Goal: Find specific page/section: Find specific page/section

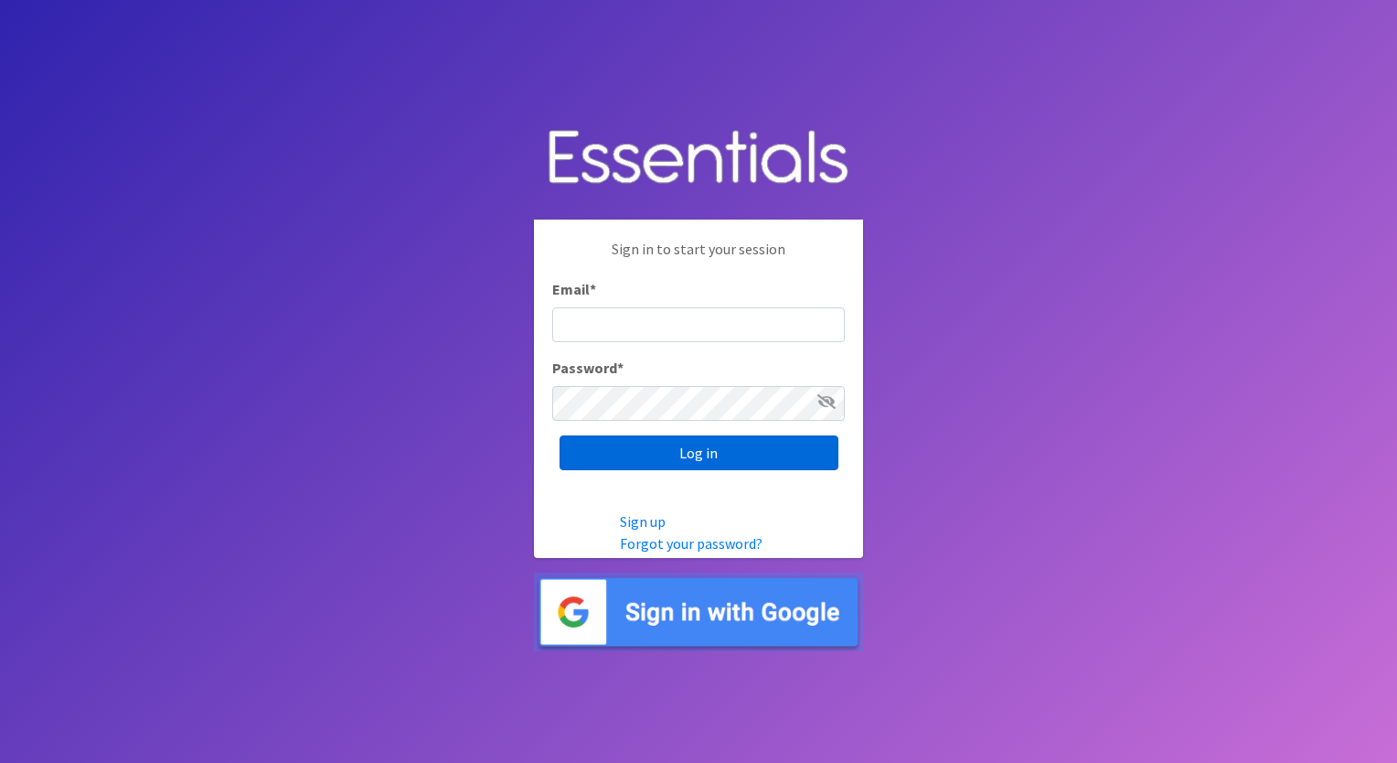
type input "execdir@periodproject.org"
click at [734, 452] on input "Log in" at bounding box center [699, 452] width 279 height 35
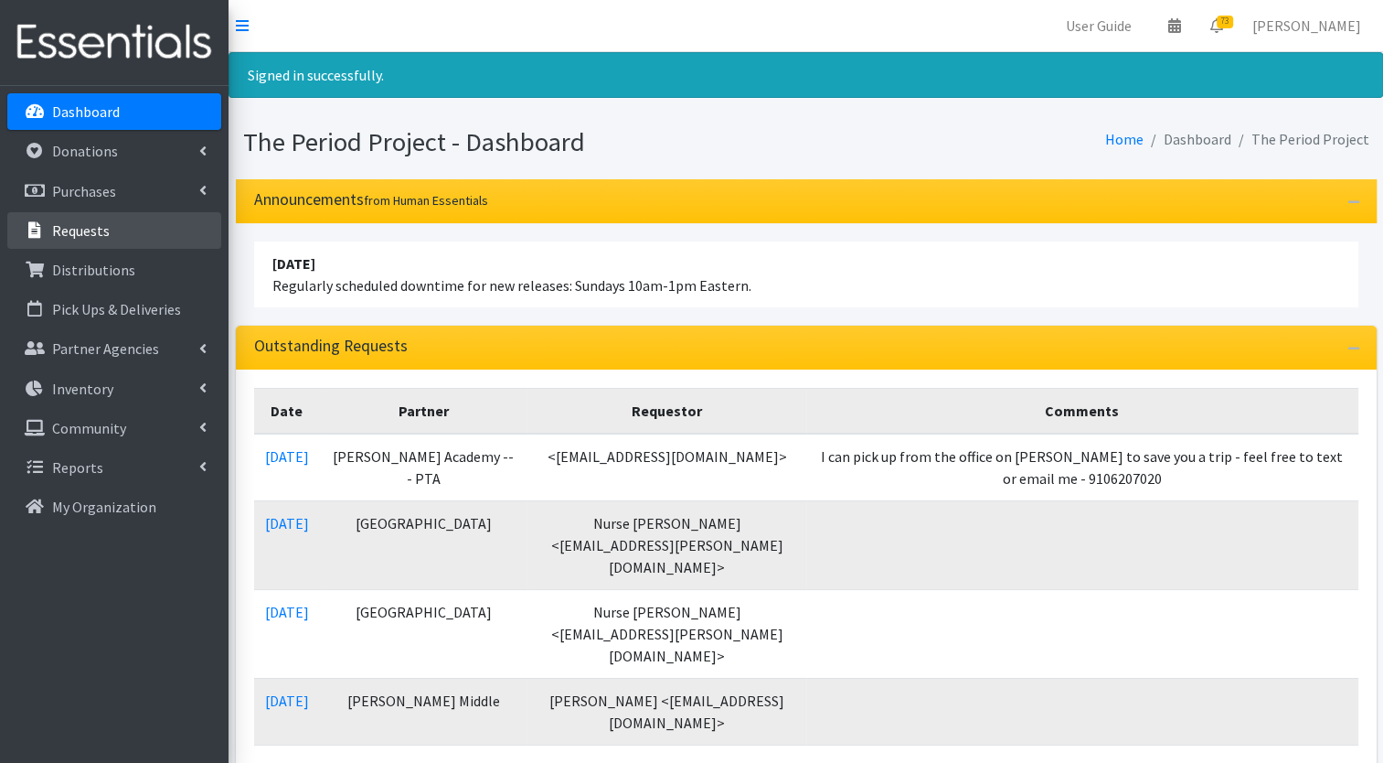
click at [77, 230] on p "Requests" at bounding box center [81, 230] width 58 height 18
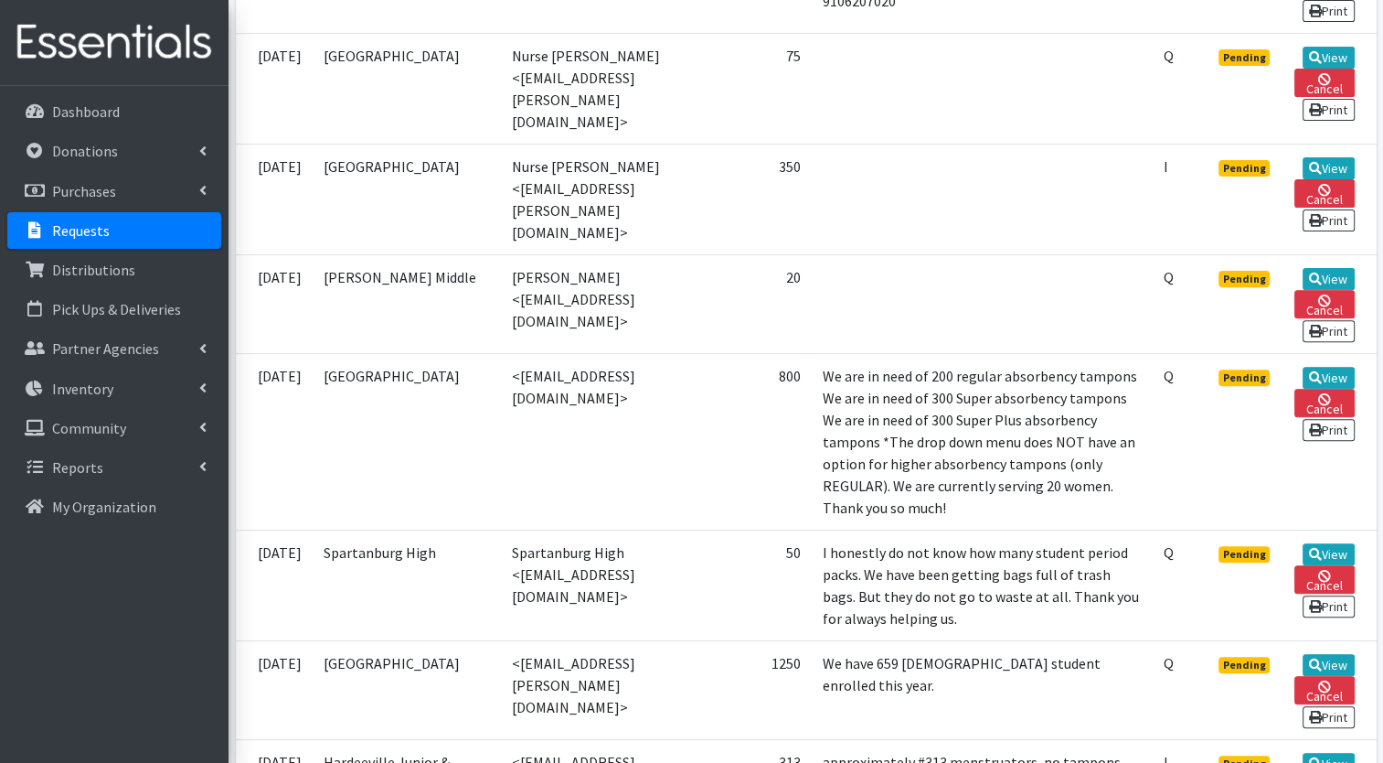
scroll to position [599, 0]
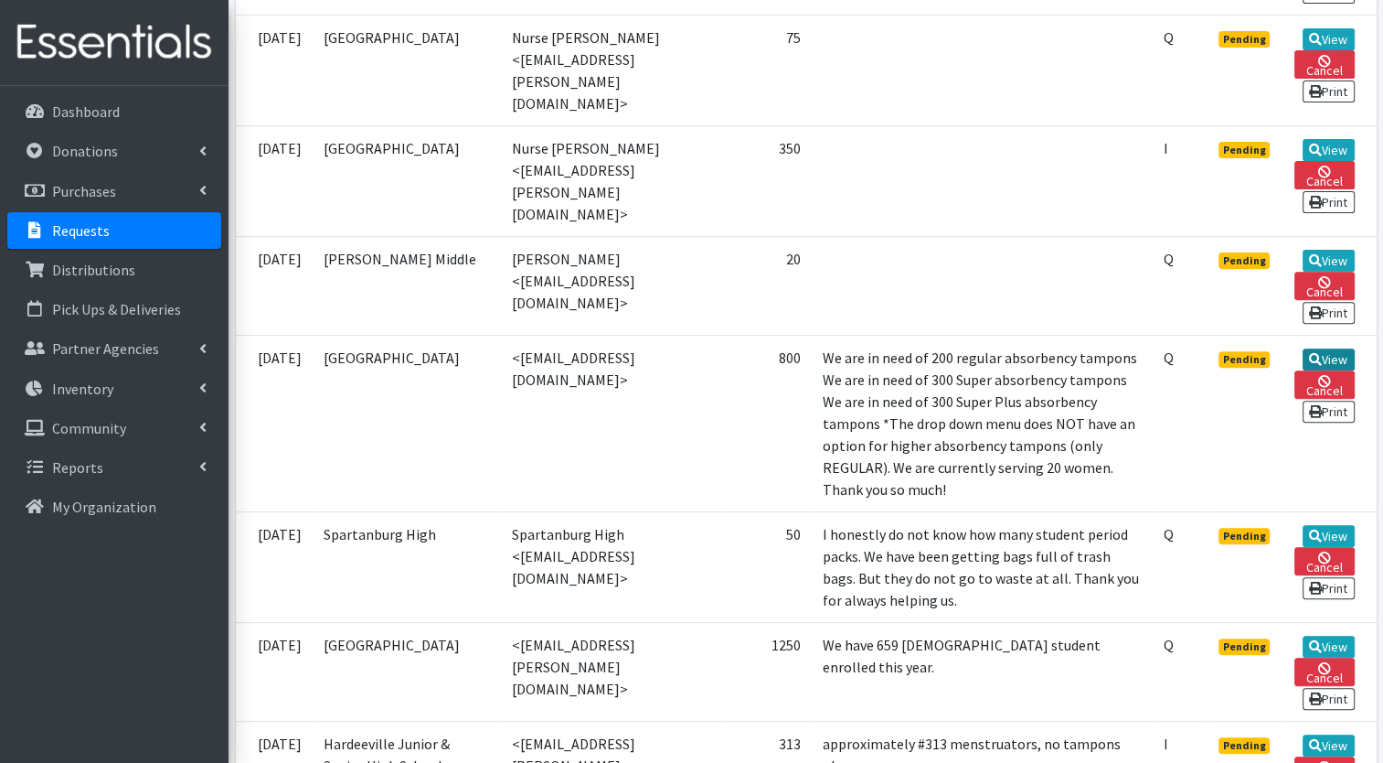
click at [1331, 348] on link "View" at bounding box center [1329, 359] width 52 height 22
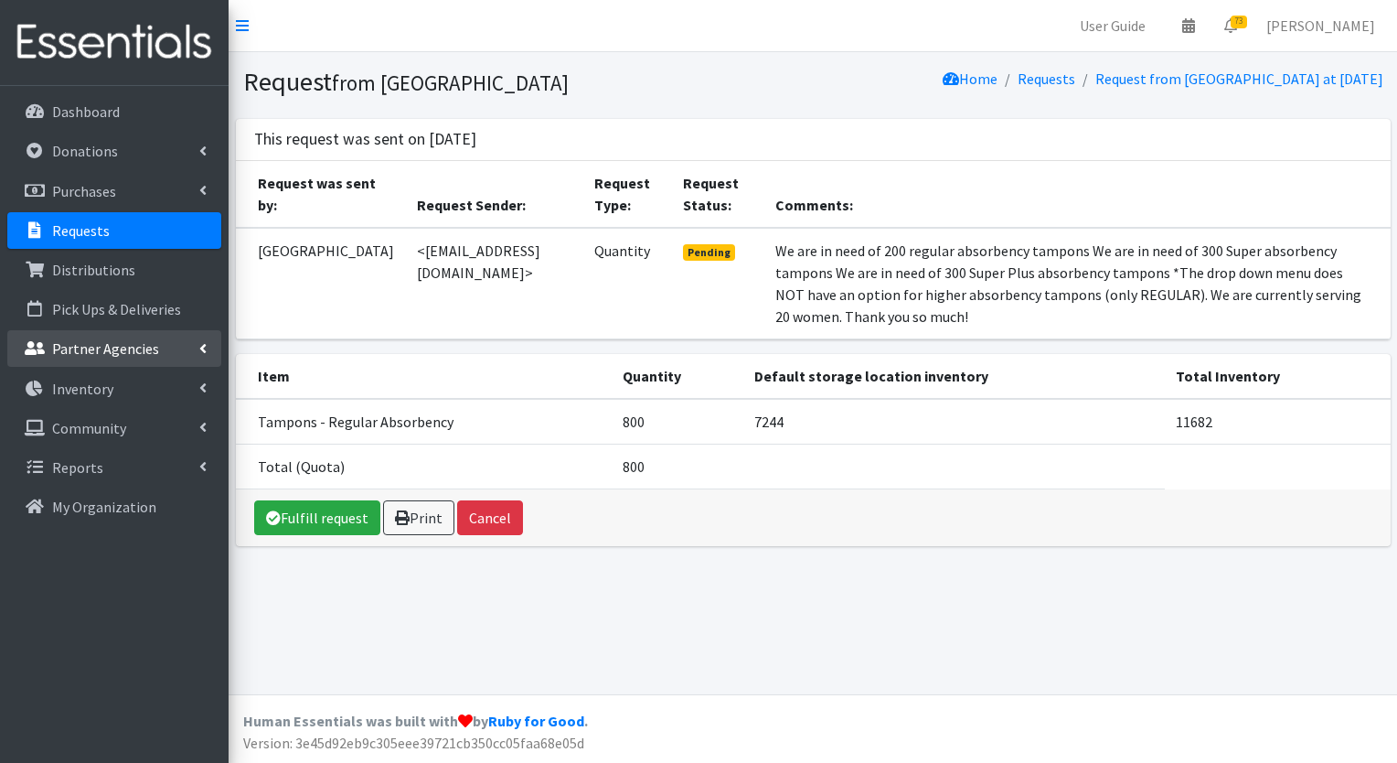
click at [102, 346] on p "Partner Agencies" at bounding box center [105, 348] width 107 height 18
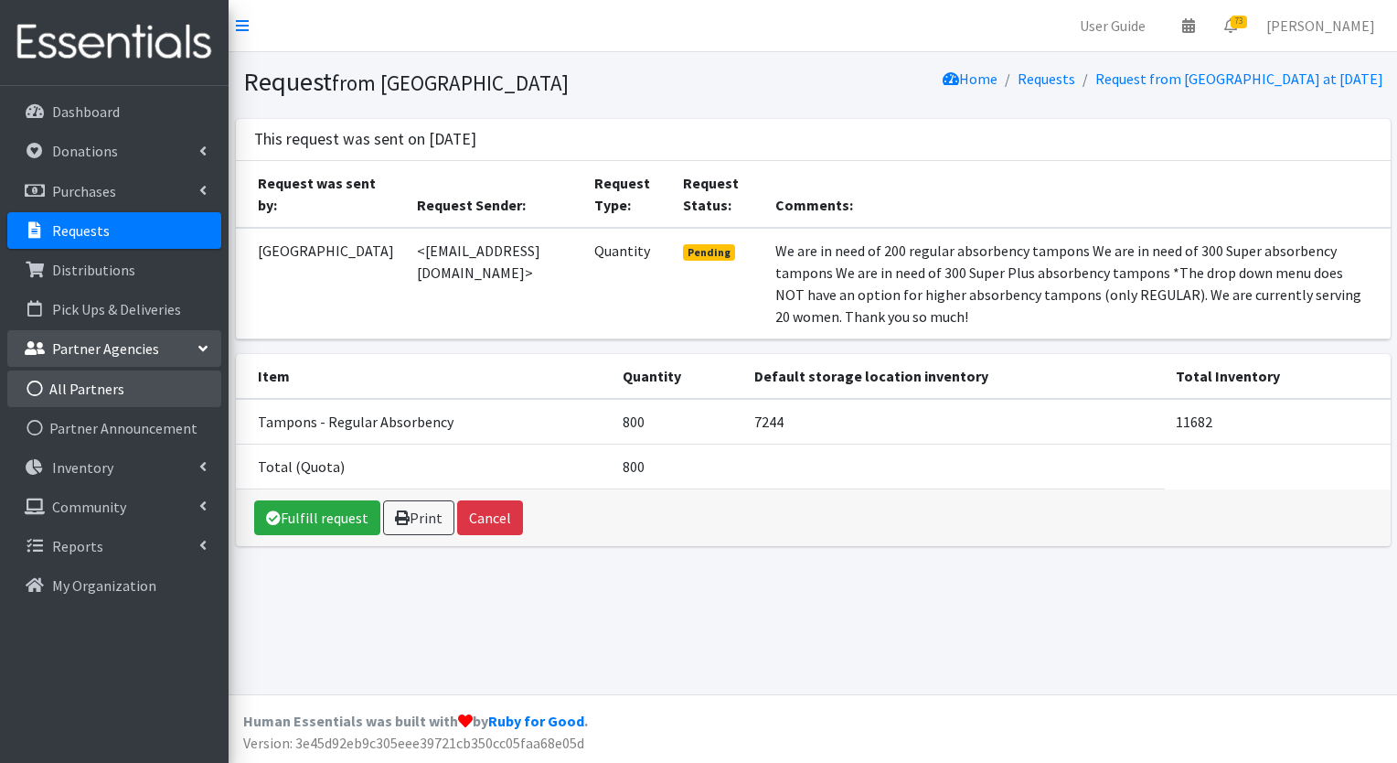
click at [84, 394] on link "All Partners" at bounding box center [114, 388] width 214 height 37
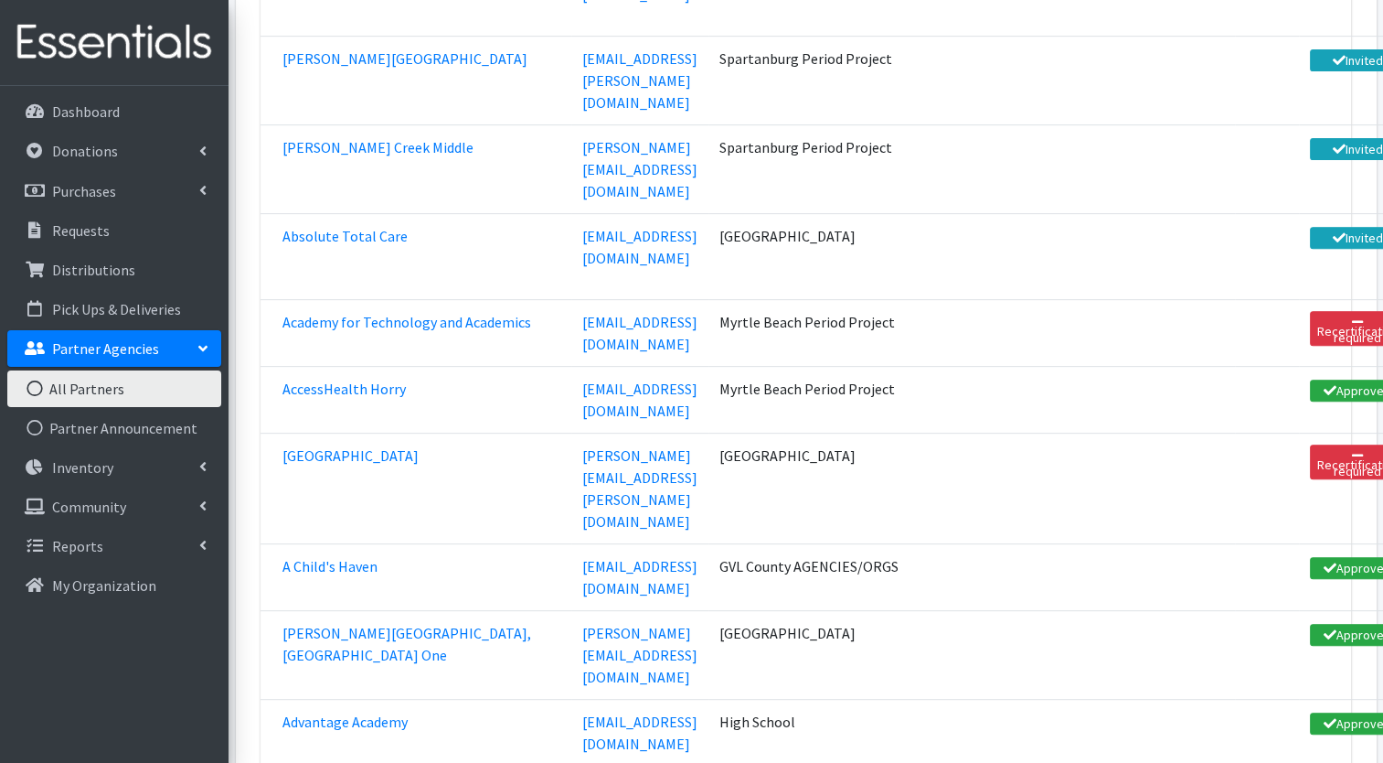
scroll to position [1334, 0]
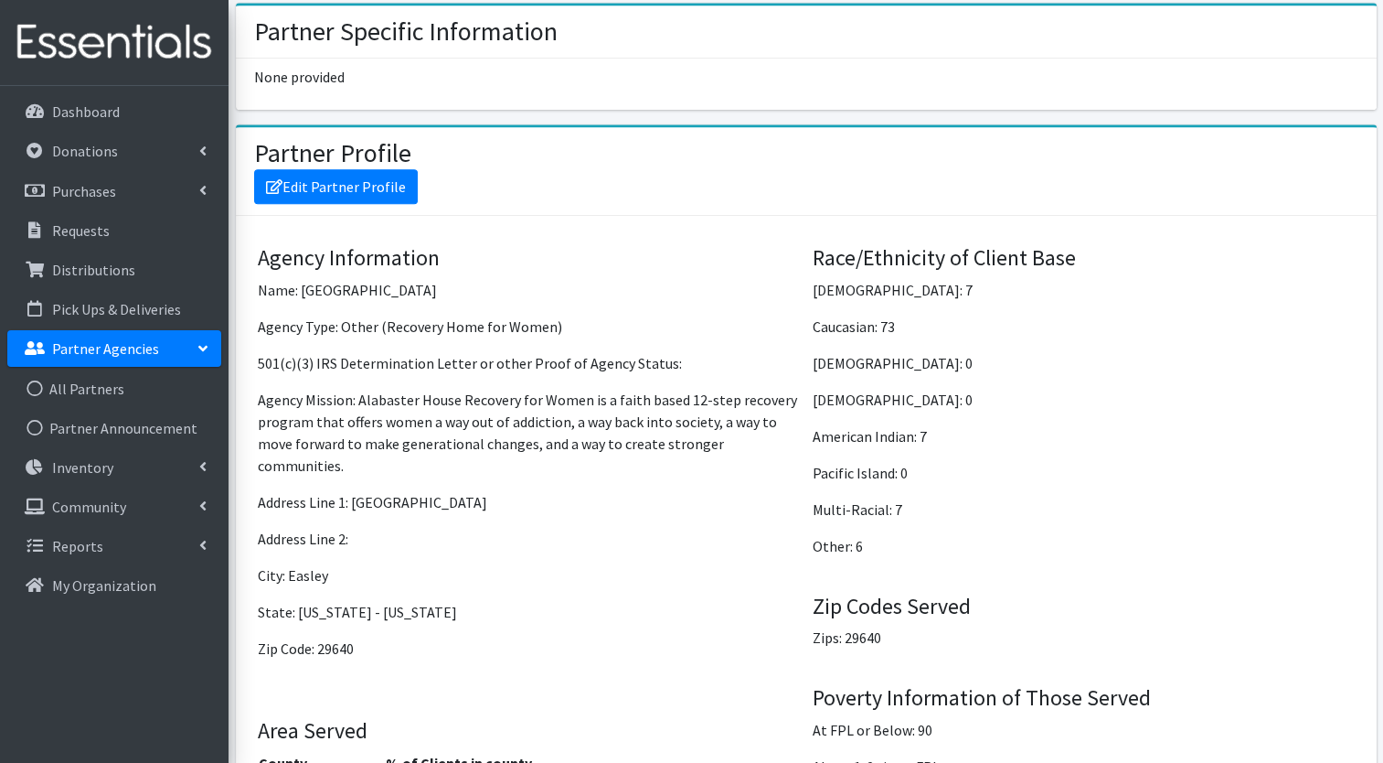
scroll to position [1270, 0]
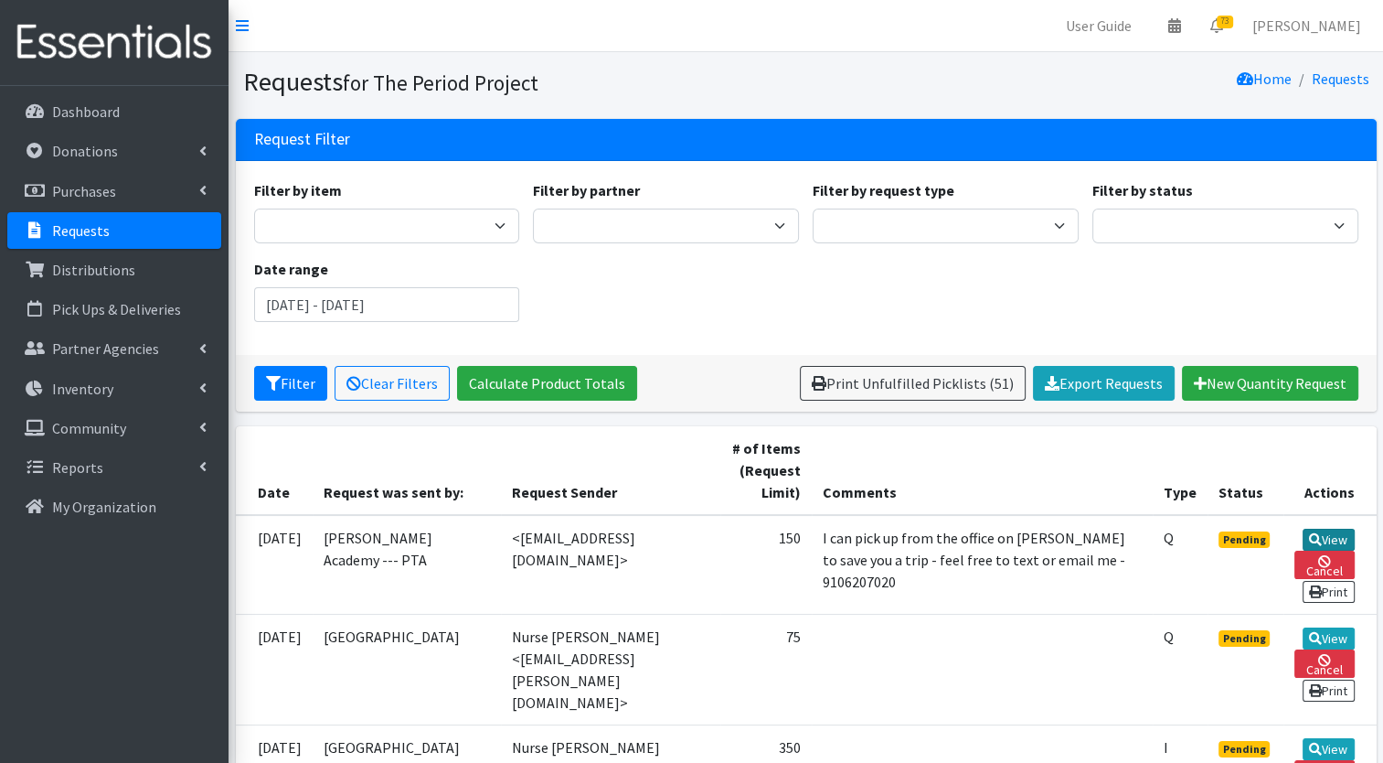
click at [1330, 535] on link "View" at bounding box center [1329, 539] width 52 height 22
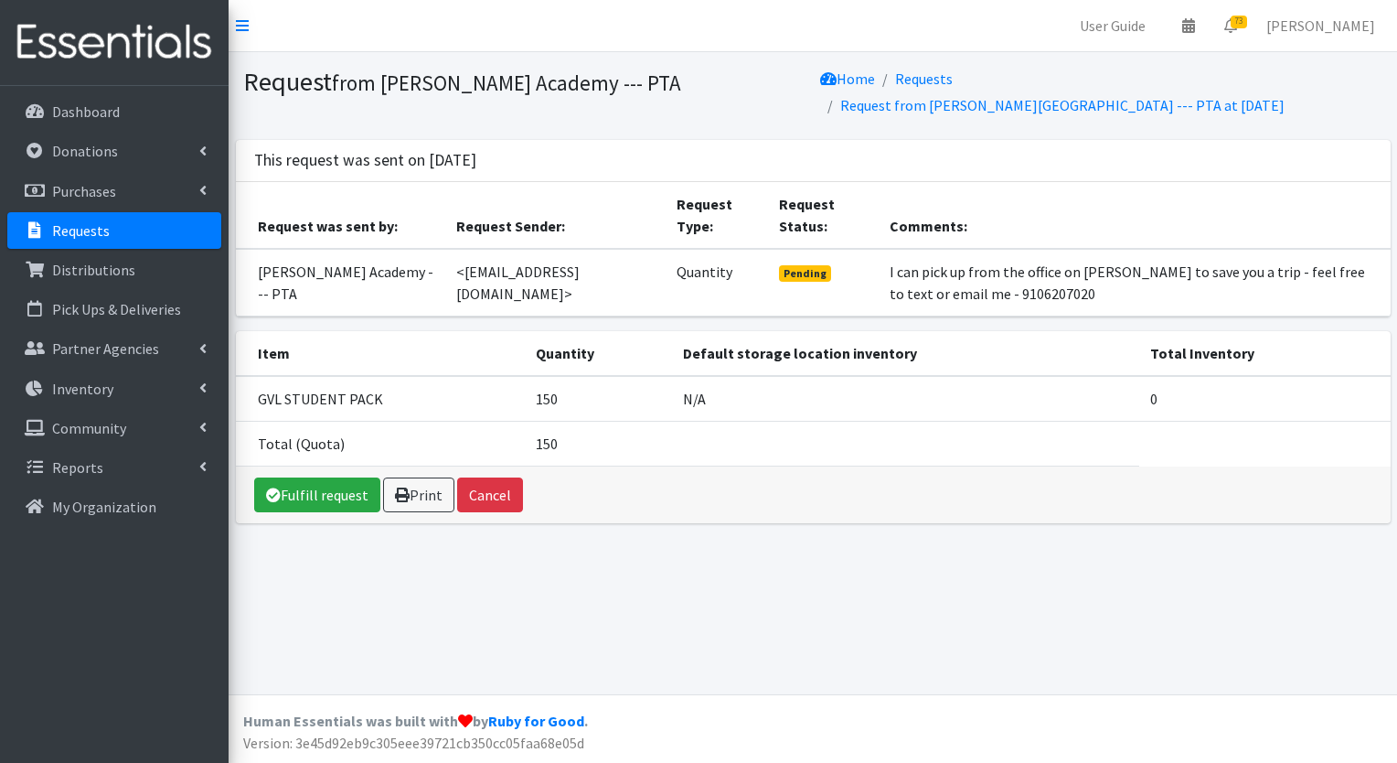
click at [156, 233] on link "Requests" at bounding box center [114, 230] width 214 height 37
